Goal: Task Accomplishment & Management: Manage account settings

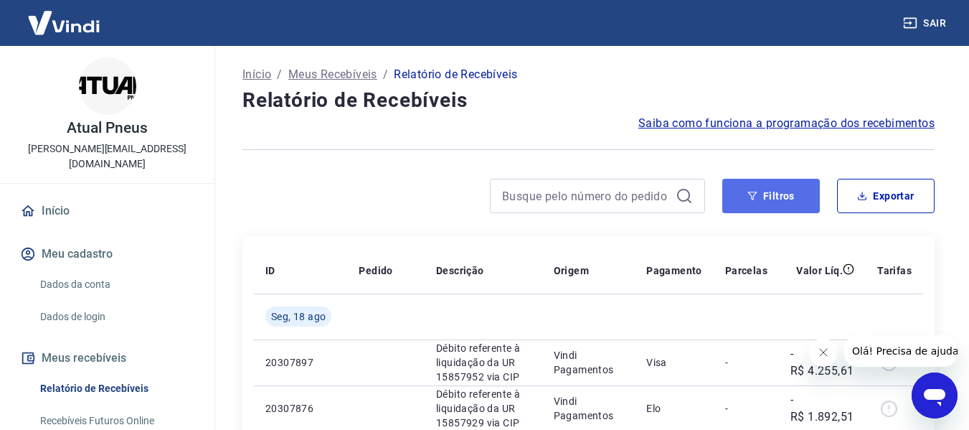
click at [776, 196] on button "Filtros" at bounding box center [772, 196] width 98 height 34
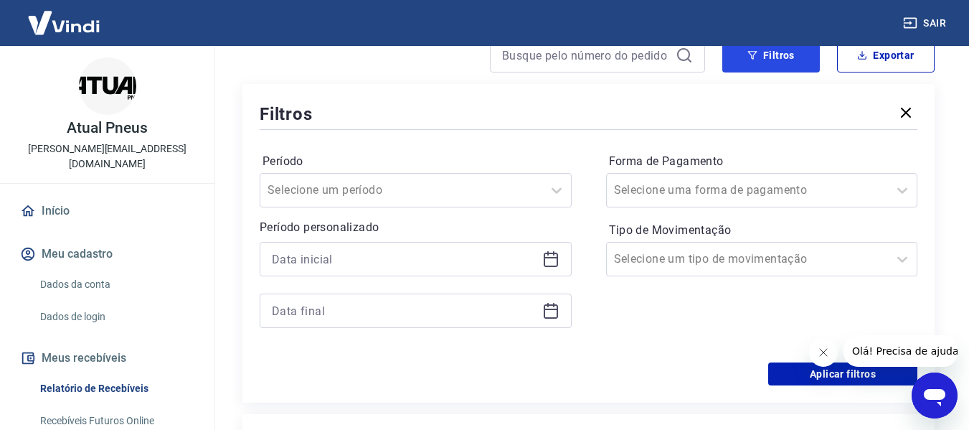
scroll to position [144, 0]
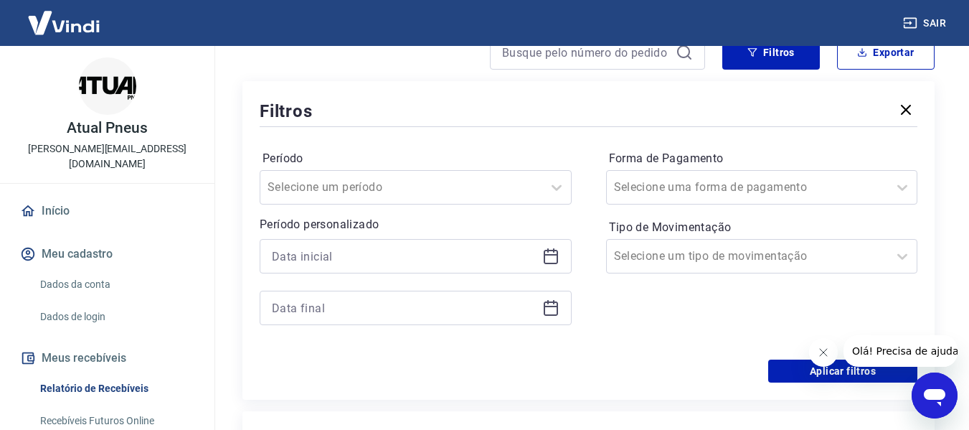
drag, startPoint x: 545, startPoint y: 253, endPoint x: 530, endPoint y: 269, distance: 21.3
click at [545, 253] on icon at bounding box center [550, 256] width 17 height 17
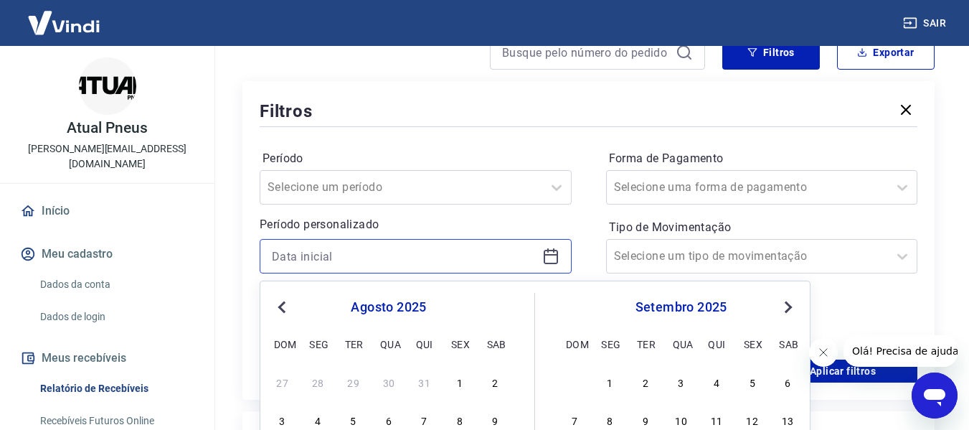
scroll to position [215, 0]
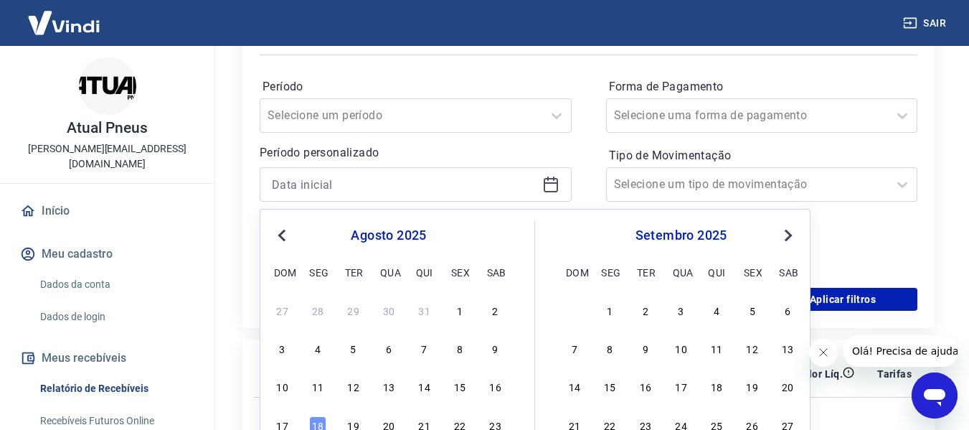
click at [283, 236] on span "Previous Month" at bounding box center [283, 235] width 0 height 17
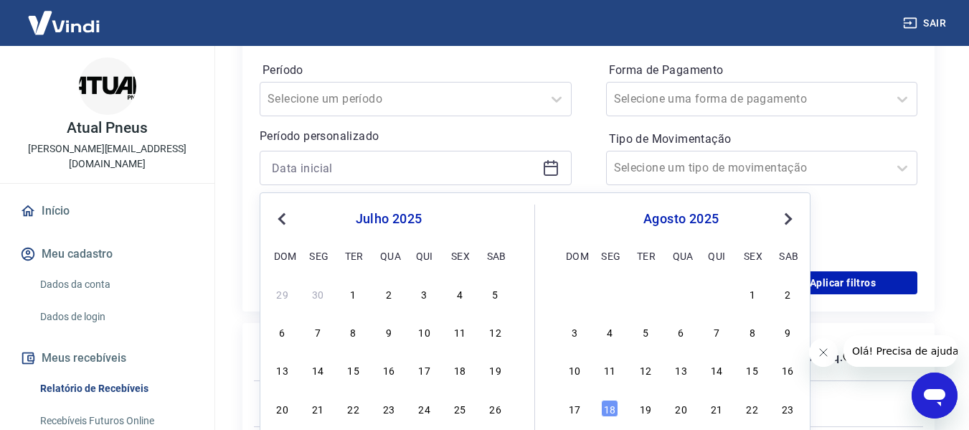
scroll to position [287, 0]
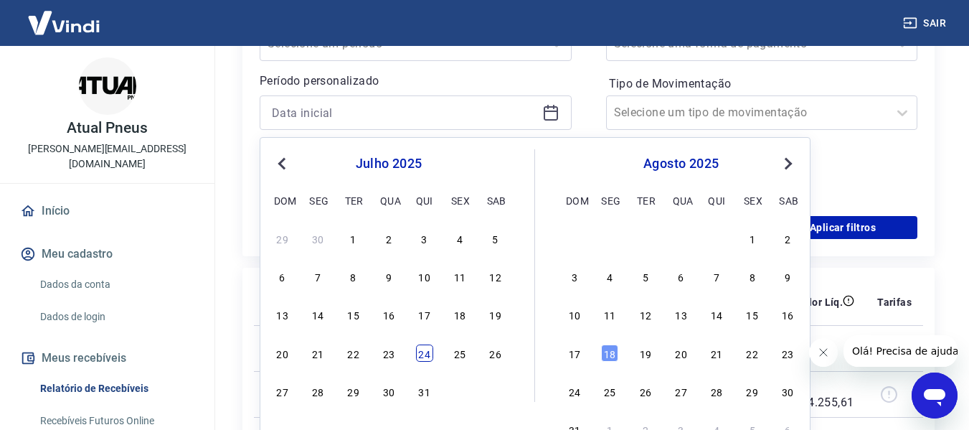
click at [423, 353] on div "24" at bounding box center [424, 352] width 17 height 17
click at [423, 353] on td at bounding box center [385, 348] width 77 height 46
type input "24/07/2025"
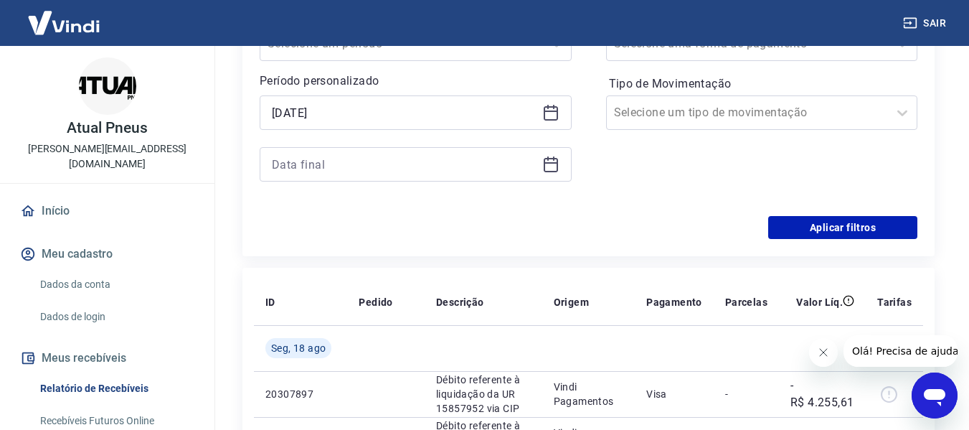
click at [552, 165] on icon at bounding box center [550, 164] width 17 height 17
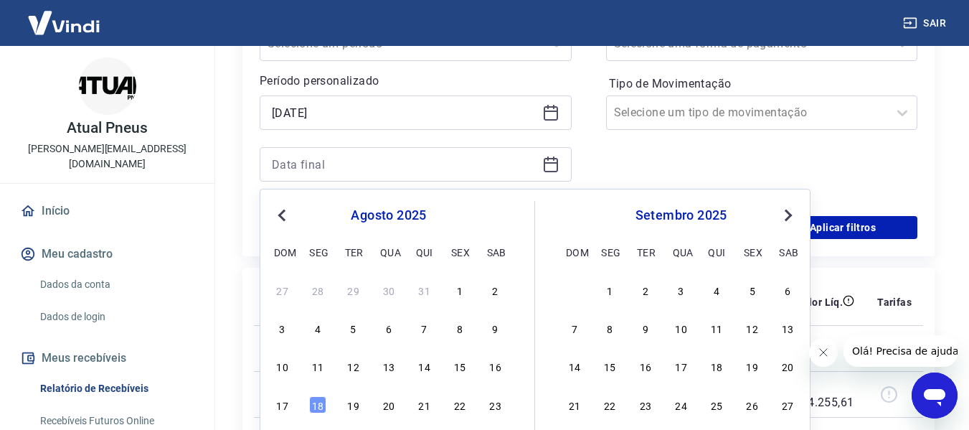
click at [283, 212] on span "Previous Month" at bounding box center [283, 215] width 0 height 17
click at [422, 406] on div "24" at bounding box center [424, 404] width 17 height 17
click at [422, 406] on td at bounding box center [385, 394] width 77 height 46
type input "24/07/2025"
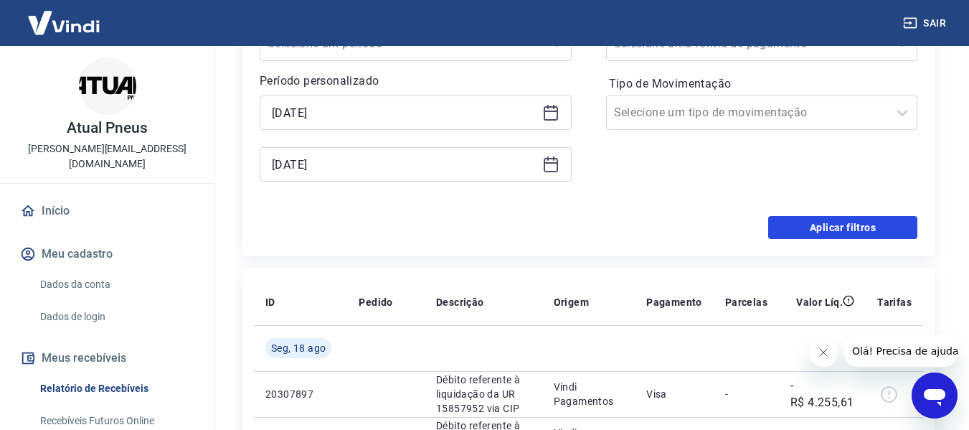
click at [864, 224] on button "Aplicar filtros" at bounding box center [842, 227] width 149 height 23
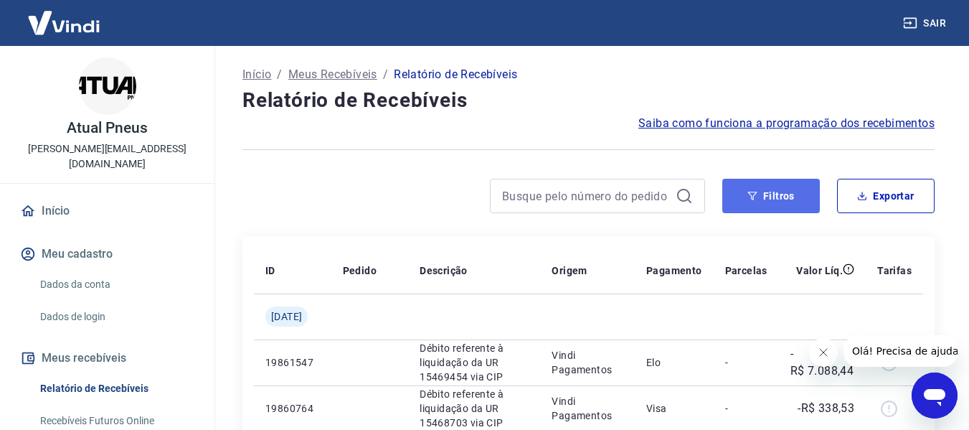
click at [789, 189] on button "Filtros" at bounding box center [772, 196] width 98 height 34
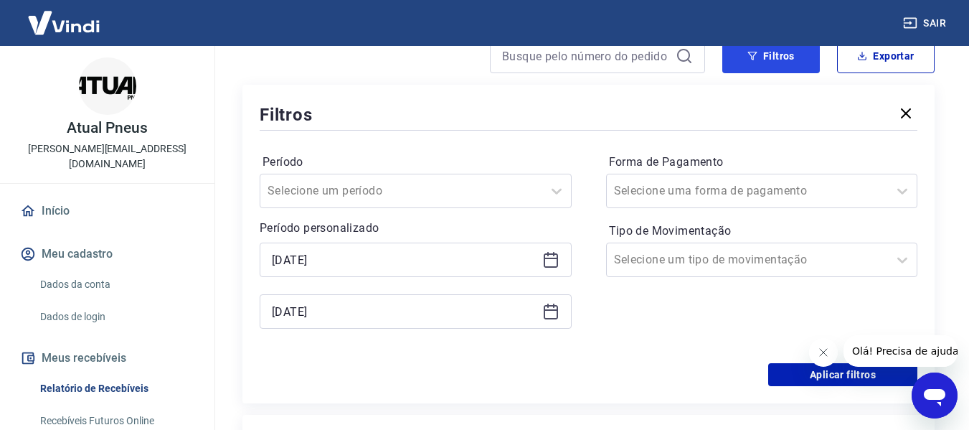
scroll to position [144, 0]
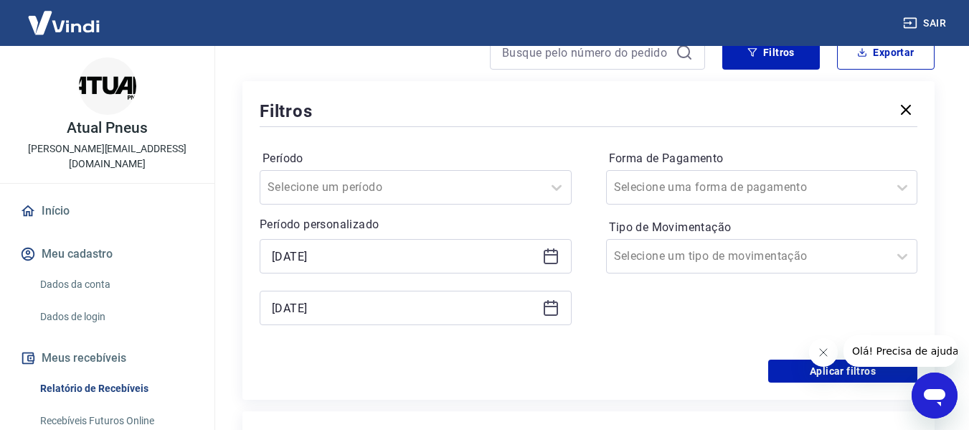
click at [548, 258] on icon at bounding box center [550, 256] width 17 height 17
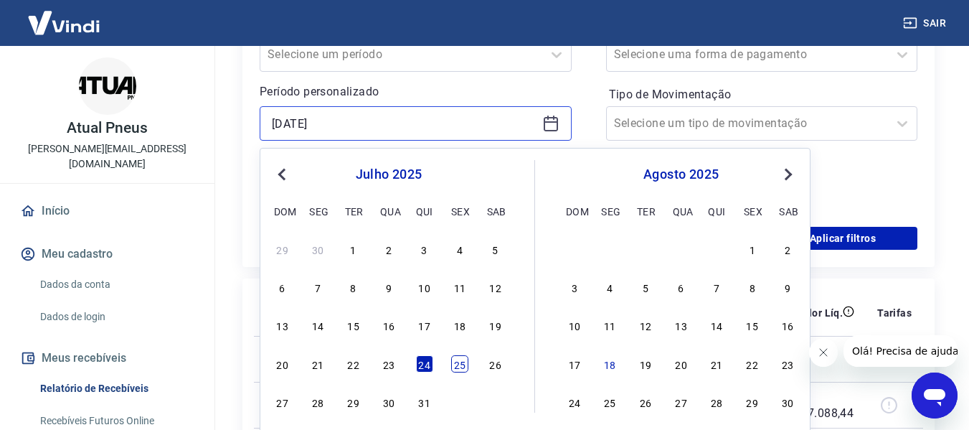
scroll to position [287, 0]
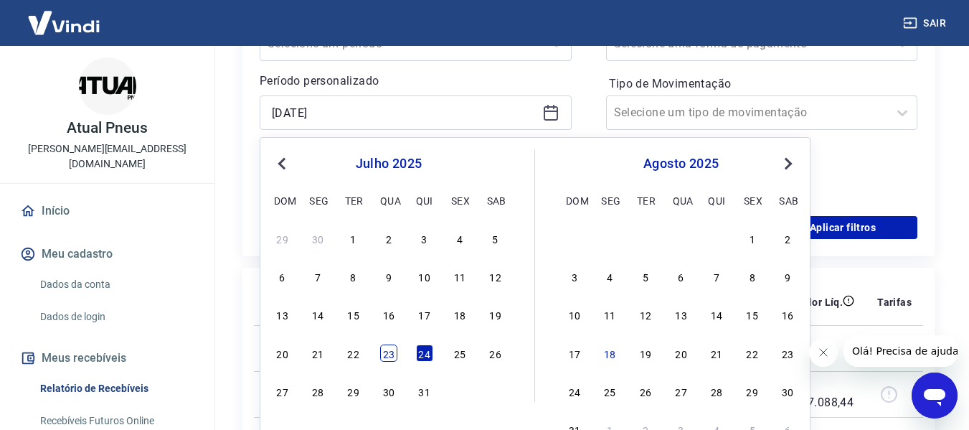
click at [389, 351] on div "23" at bounding box center [388, 352] width 17 height 17
type input "23/07/2025"
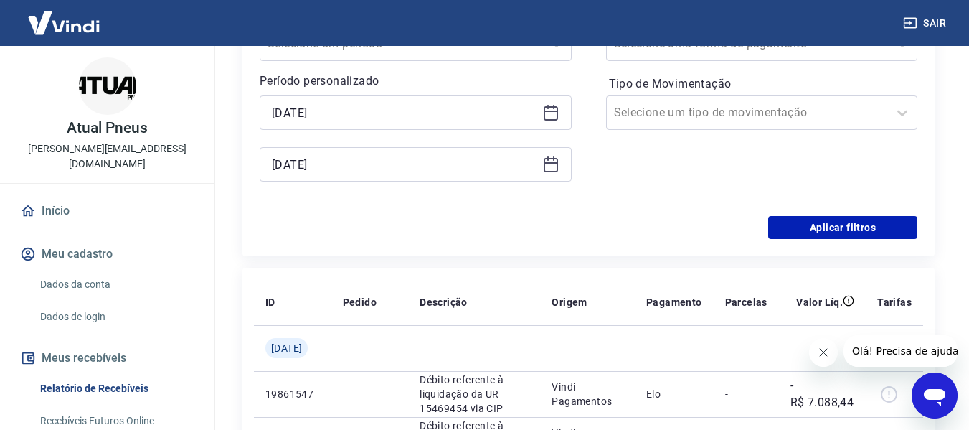
click at [389, 351] on td at bounding box center [369, 348] width 77 height 46
click at [878, 220] on button "Aplicar filtros" at bounding box center [842, 227] width 149 height 23
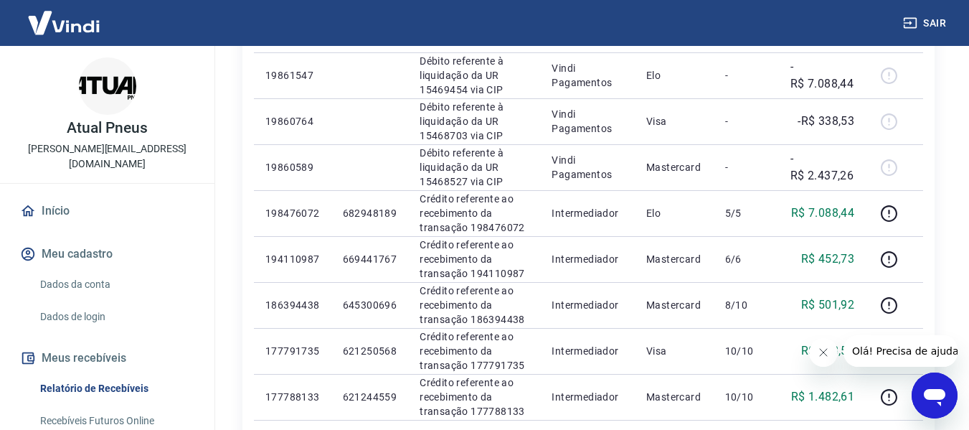
scroll to position [144, 0]
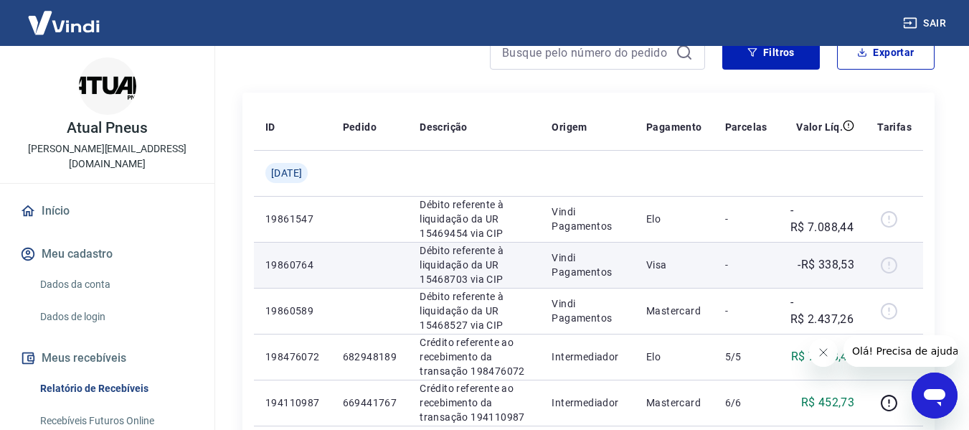
click at [766, 258] on p "-" at bounding box center [746, 265] width 42 height 14
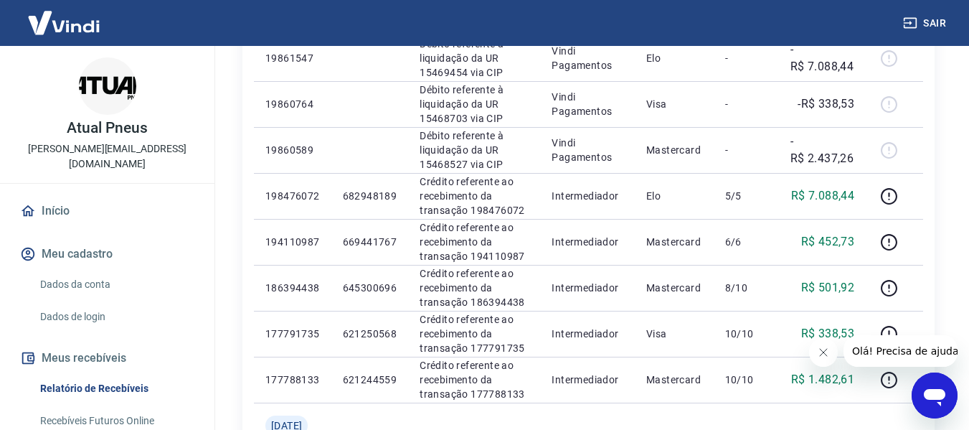
scroll to position [359, 0]
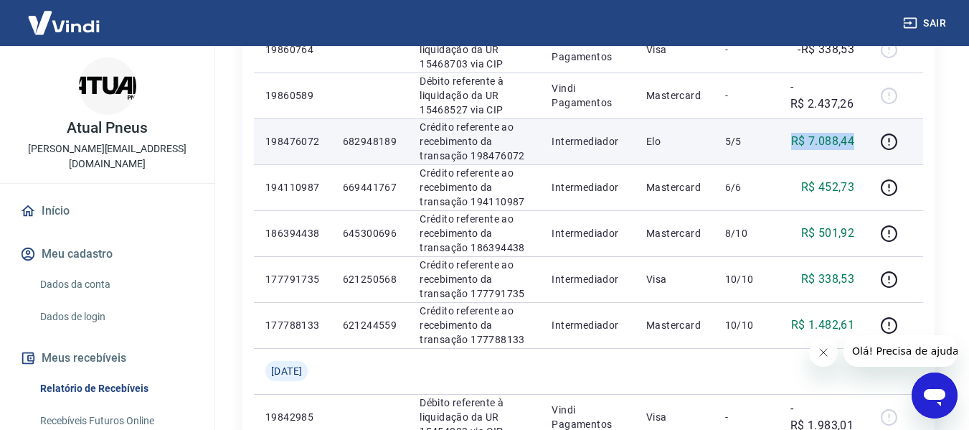
drag, startPoint x: 791, startPoint y: 141, endPoint x: 863, endPoint y: 144, distance: 71.8
click at [863, 144] on td "R$ 7.088,44" at bounding box center [822, 141] width 87 height 46
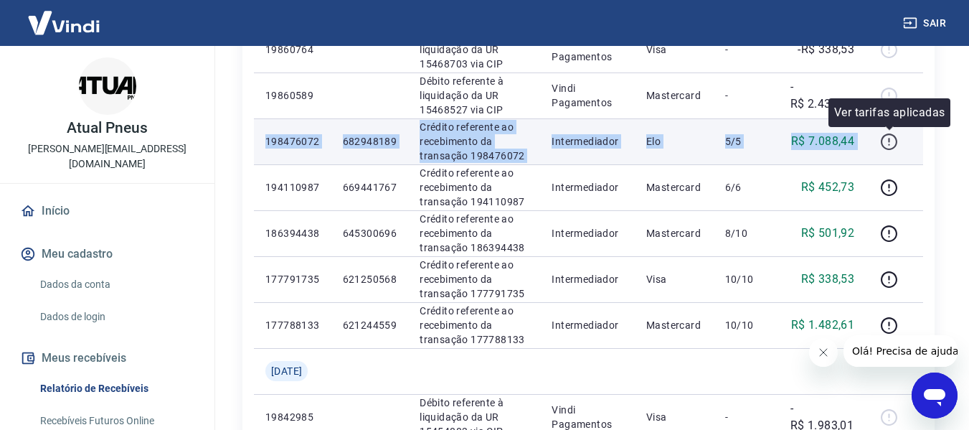
drag, startPoint x: 255, startPoint y: 141, endPoint x: 880, endPoint y: 147, distance: 625.0
click at [880, 147] on tr "198476072 682948189 Crédito referente ao recebimento da transação 198476072 Int…" at bounding box center [588, 141] width 669 height 46
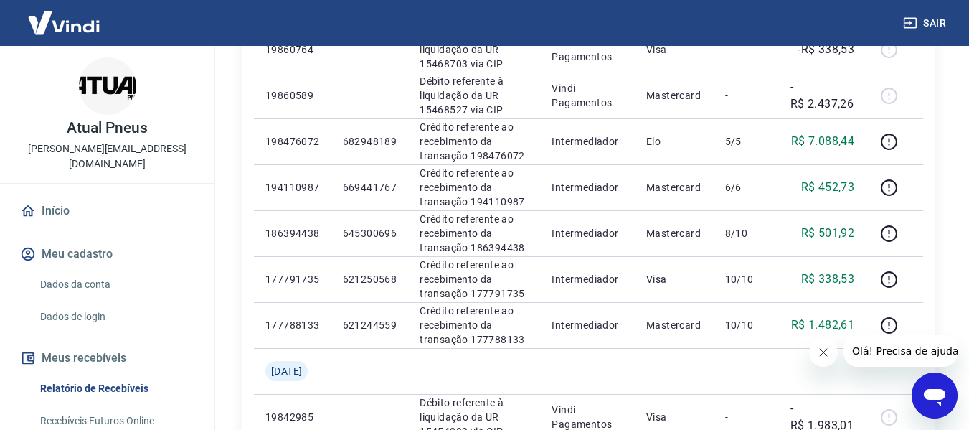
drag, startPoint x: 829, startPoint y: 147, endPoint x: 939, endPoint y: 133, distance: 110.6
click at [939, 116] on div "Início / Meus Recebíveis / Relatório de Recebíveis Relatório de Recebíveis Saib…" at bounding box center [588, 334] width 727 height 1294
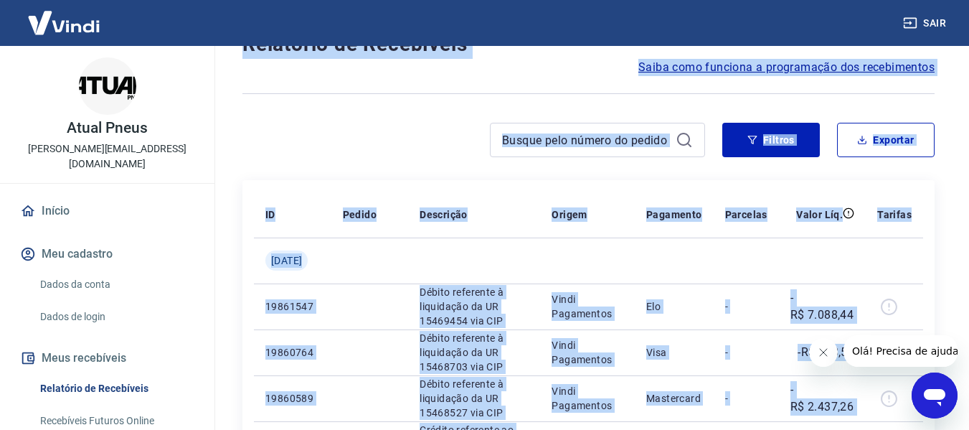
scroll to position [0, 0]
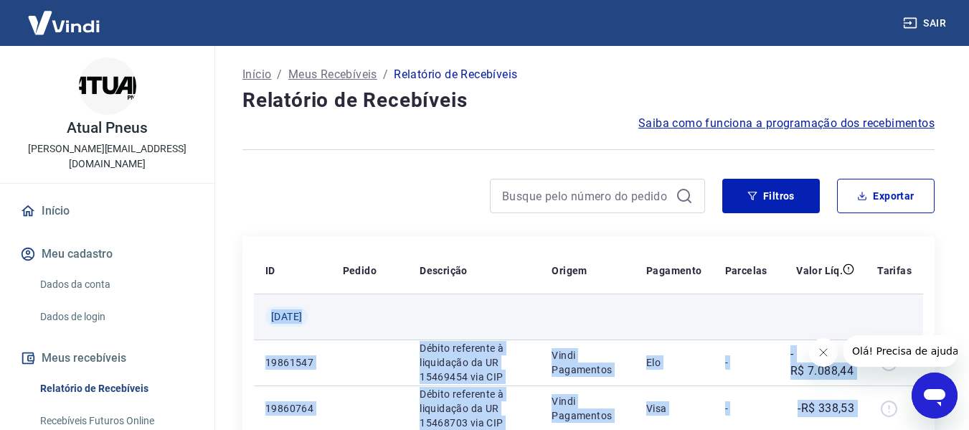
drag, startPoint x: 865, startPoint y: 245, endPoint x: 271, endPoint y: 319, distance: 598.7
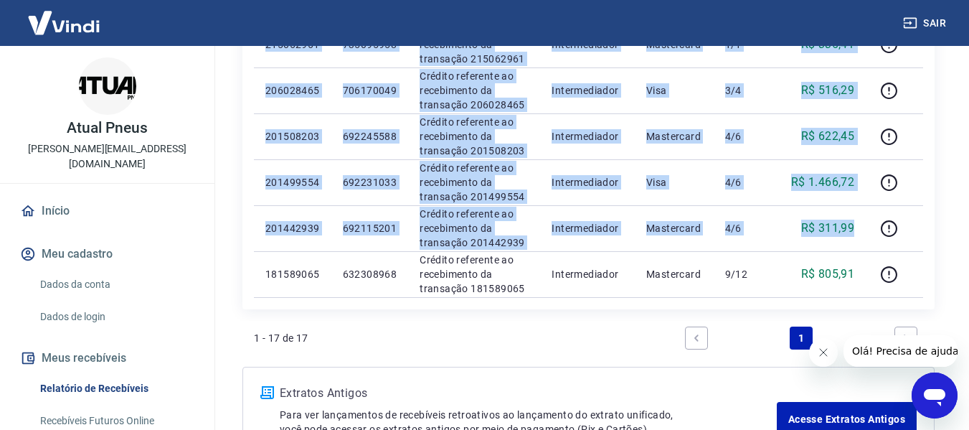
scroll to position [972, 0]
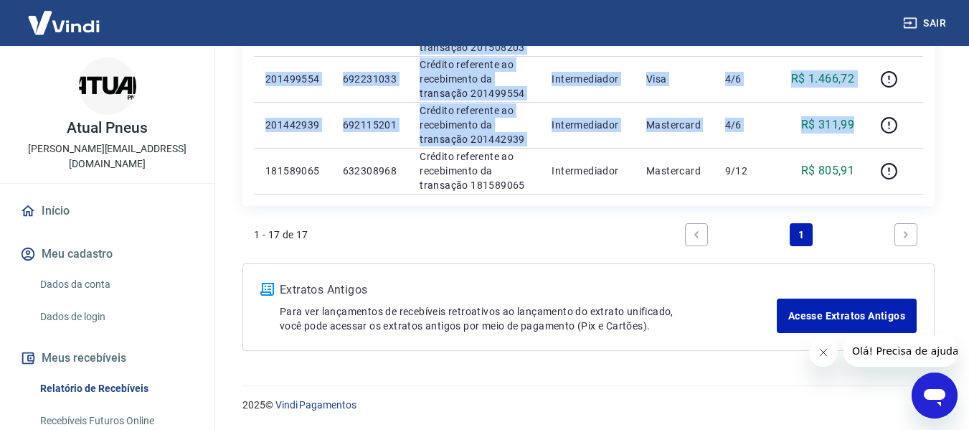
drag, startPoint x: 161, startPoint y: 278, endPoint x: 176, endPoint y: 278, distance: 15.1
click at [161, 278] on link "Dados da conta" at bounding box center [115, 284] width 163 height 29
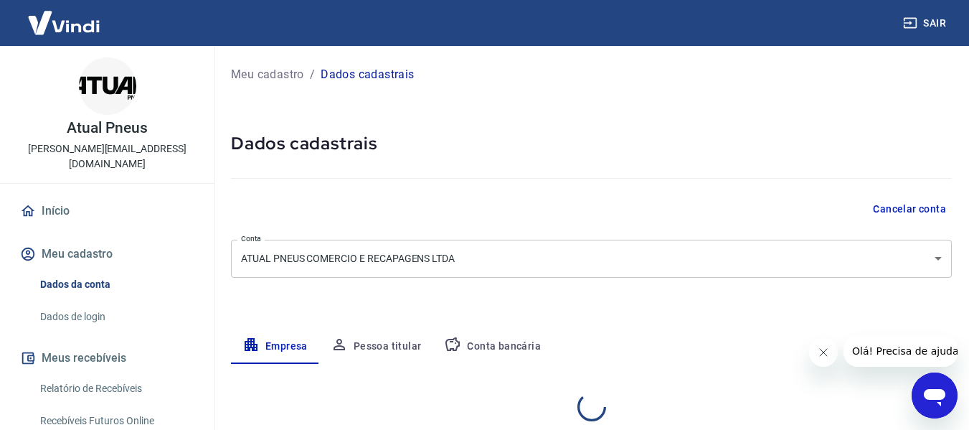
select select "RS"
select select "business"
